Goal: Task Accomplishment & Management: Use online tool/utility

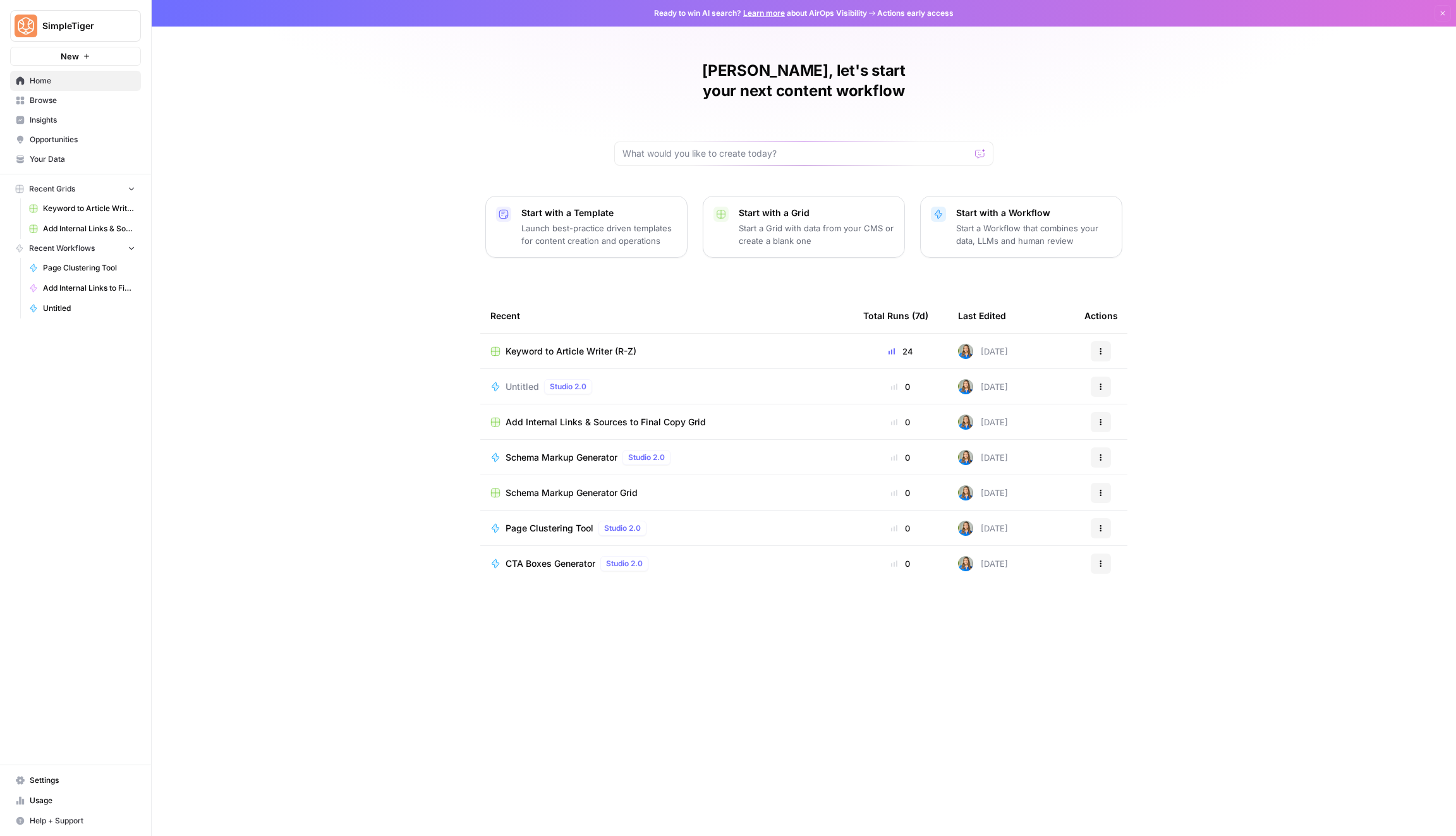
click at [542, 345] on span "Keyword to Article Writer (R-Z)" at bounding box center [571, 351] width 130 height 13
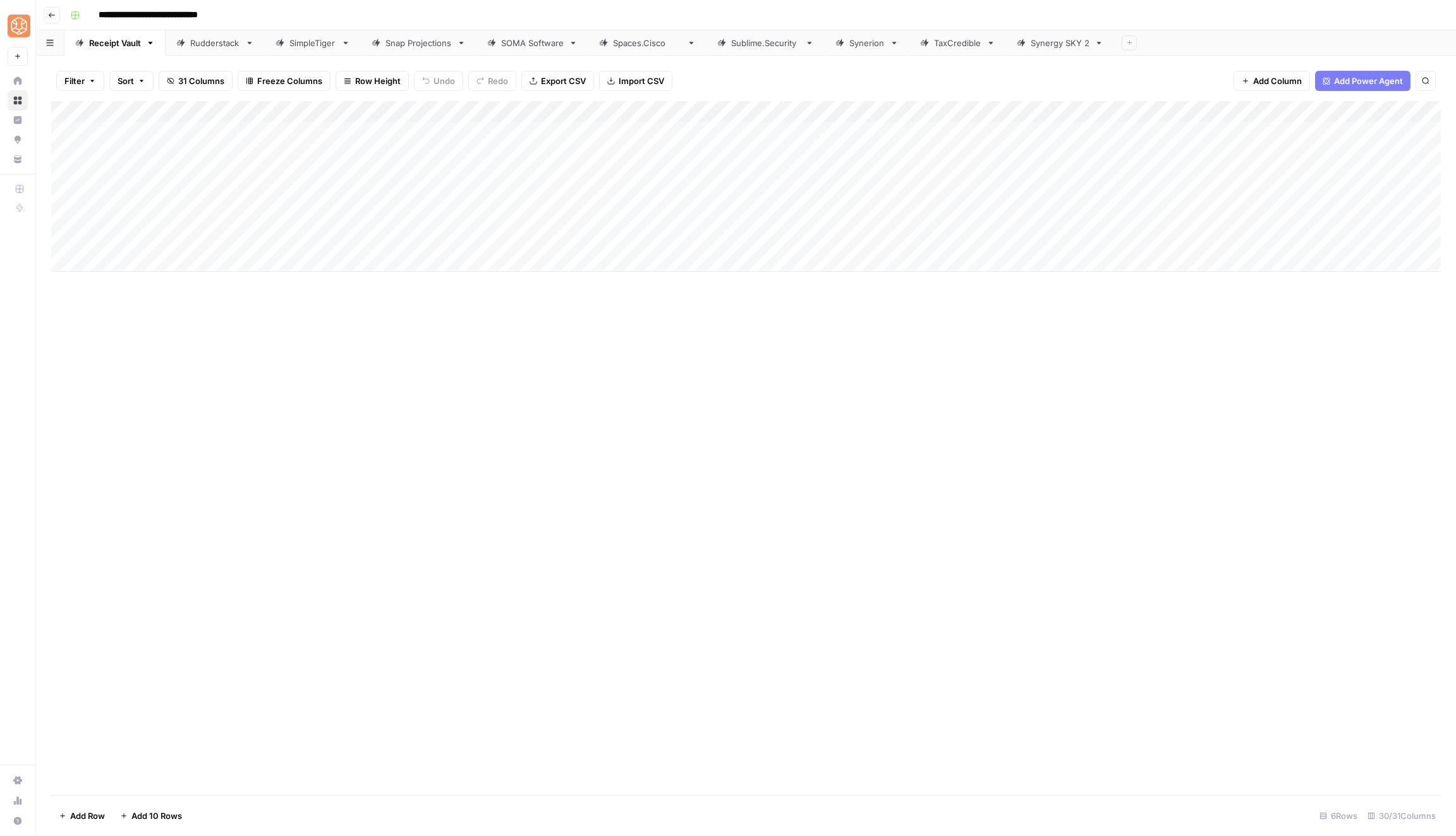
click at [307, 40] on div "SimpleTiger" at bounding box center [312, 43] width 47 height 13
click at [1189, 171] on div "Add Column" at bounding box center [746, 164] width 1390 height 127
click at [1141, 253] on div "blog" at bounding box center [1156, 248] width 126 height 23
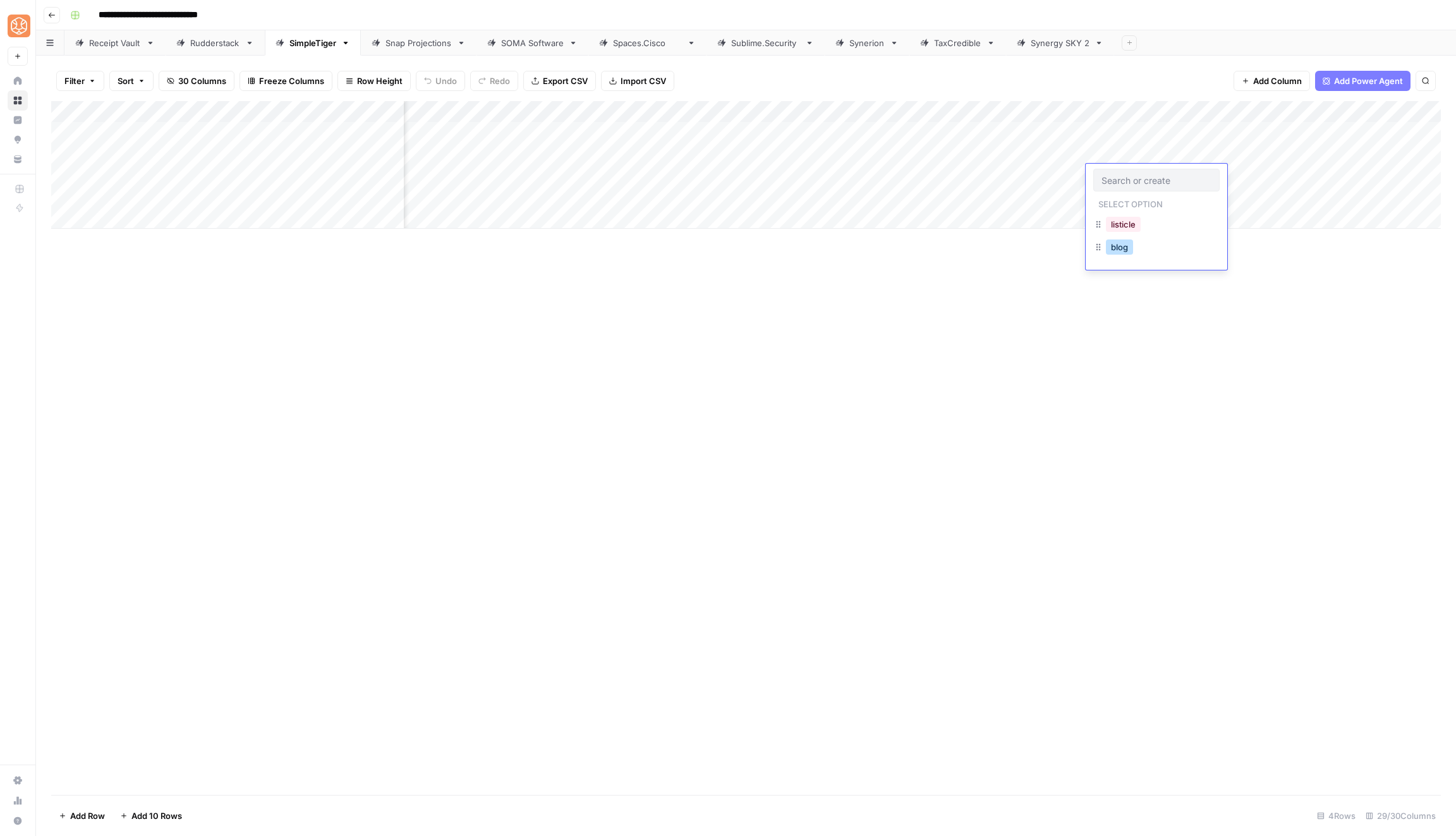
click at [1117, 247] on button "blog" at bounding box center [1119, 247] width 27 height 15
click at [1254, 168] on div "Add Column" at bounding box center [746, 164] width 1390 height 127
